Goal: Check status: Check status

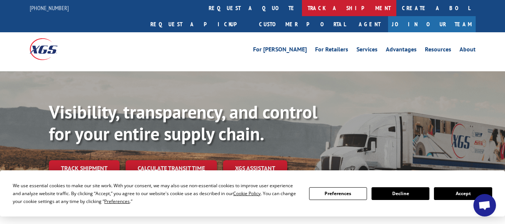
click at [302, 11] on link "track a shipment" at bounding box center [349, 8] width 94 height 16
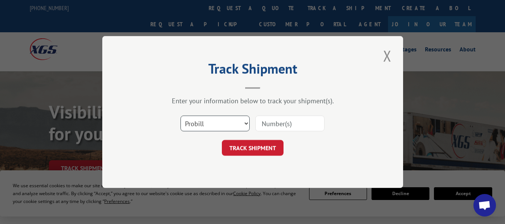
click at [243, 119] on select "Select category... Probill BOL PO" at bounding box center [214, 124] width 69 height 16
select select "bol"
click at [180, 116] on select "Select category... Probill BOL PO" at bounding box center [214, 124] width 69 height 16
click at [268, 121] on input at bounding box center [289, 124] width 69 height 16
paste input "5956300"
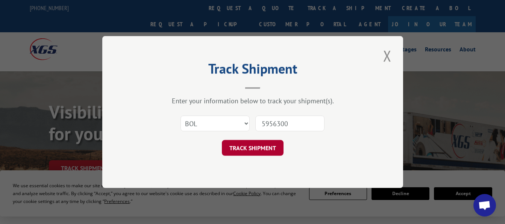
type input "5956300"
click at [247, 150] on button "TRACK SHIPMENT" at bounding box center [253, 148] width 62 height 16
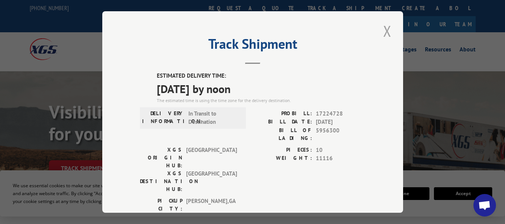
click at [382, 29] on button "Close modal" at bounding box center [387, 31] width 13 height 21
